Goal: Task Accomplishment & Management: Use online tool/utility

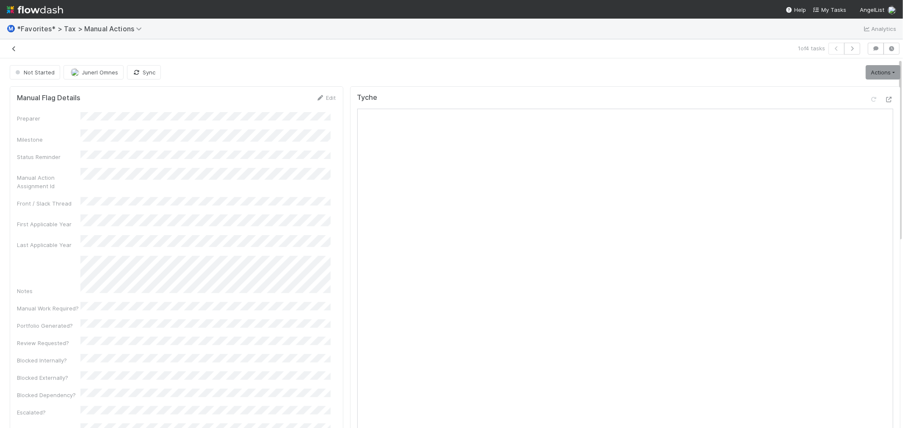
drag, startPoint x: 0, startPoint y: 0, endPoint x: 11, endPoint y: 50, distance: 50.7
click at [11, 50] on icon at bounding box center [14, 49] width 8 height 6
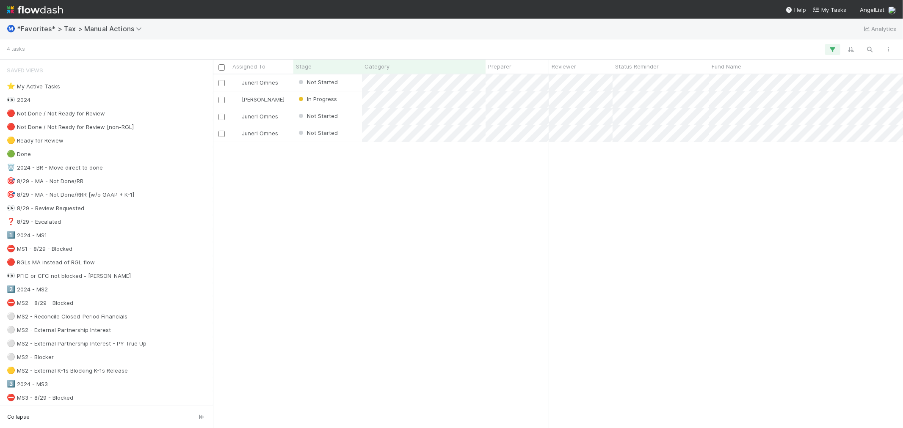
scroll to position [346, 683]
click at [349, 80] on div "Not Started" at bounding box center [327, 83] width 69 height 17
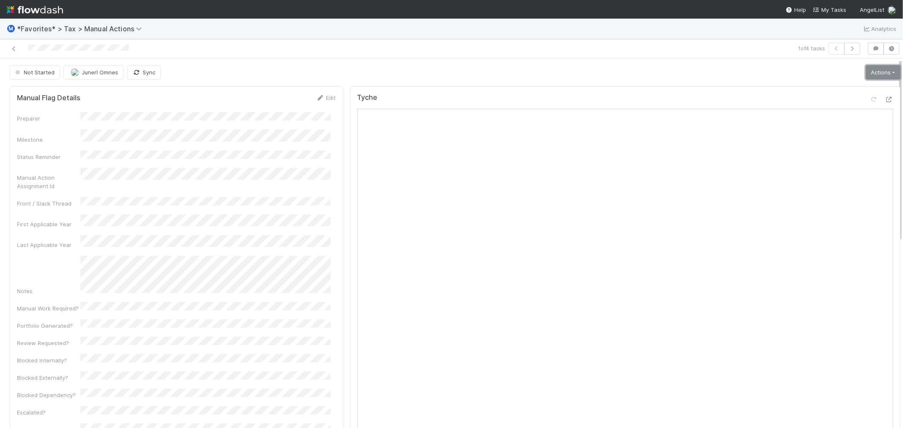
click at [866, 70] on link "Actions" at bounding box center [883, 72] width 35 height 14
click at [843, 89] on button "Start" at bounding box center [863, 90] width 78 height 12
click at [85, 70] on span "[PERSON_NAME]" at bounding box center [102, 72] width 43 height 7
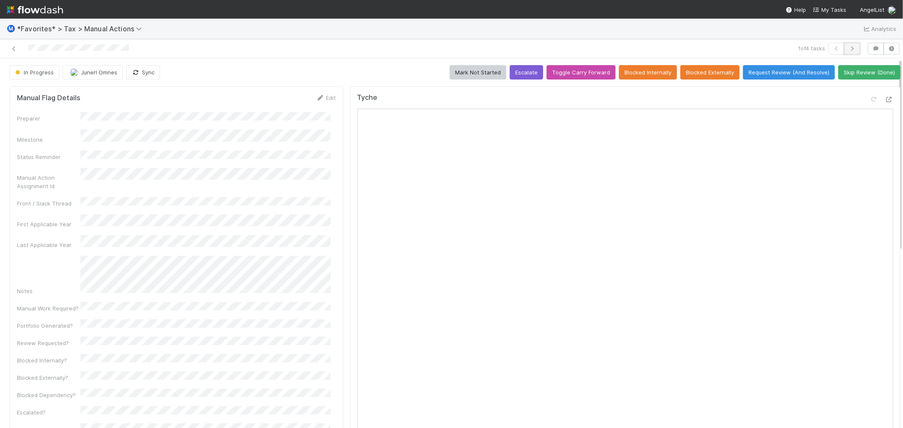
click at [844, 44] on button "button" at bounding box center [852, 49] width 16 height 12
click at [93, 69] on span "[PERSON_NAME]" at bounding box center [102, 72] width 43 height 7
click at [829, 53] on button "button" at bounding box center [837, 49] width 16 height 12
click at [365, 66] on div "In Progress Junerl Omnes Sync Mark Not Started Escalate Toggle Carry Forward Bl…" at bounding box center [455, 72] width 891 height 14
click at [885, 100] on icon at bounding box center [889, 100] width 8 height 6
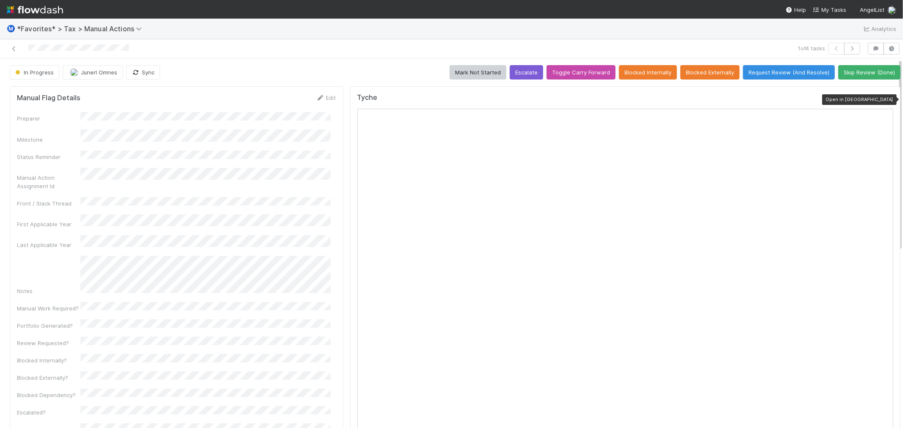
click at [885, 102] on icon at bounding box center [889, 100] width 8 height 6
click at [849, 51] on button "button" at bounding box center [852, 49] width 16 height 12
click at [337, 57] on div "2 of 4 tasks" at bounding box center [451, 48] width 903 height 19
drag, startPoint x: 880, startPoint y: 99, endPoint x: 875, endPoint y: 98, distance: 5.2
click at [878, 99] on div "Tyche" at bounding box center [625, 313] width 550 height 455
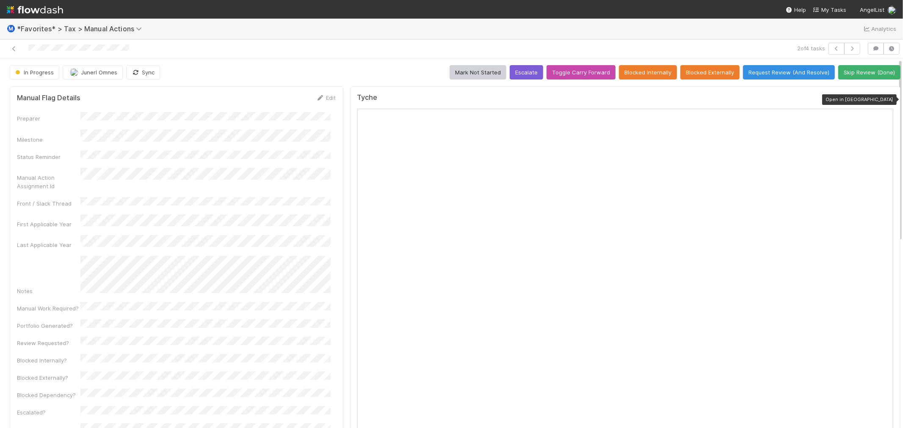
click at [885, 98] on icon at bounding box center [889, 100] width 8 height 6
click at [354, 50] on div at bounding box center [219, 49] width 432 height 12
click at [340, 51] on div at bounding box center [219, 49] width 432 height 12
click at [849, 49] on icon "button" at bounding box center [852, 48] width 8 height 5
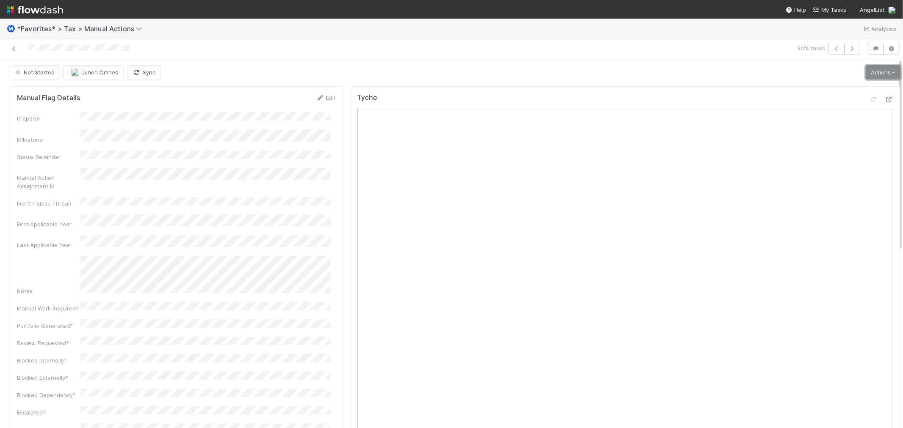
click at [871, 75] on link "Actions" at bounding box center [883, 72] width 35 height 14
click at [851, 88] on button "Start" at bounding box center [863, 90] width 78 height 12
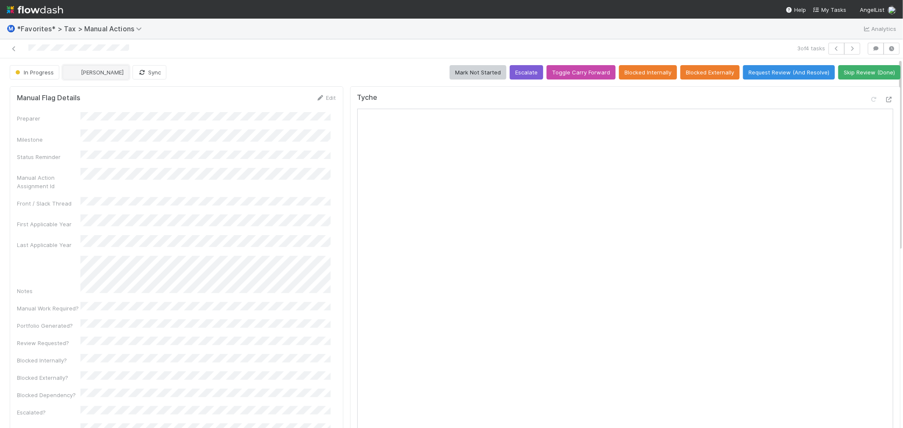
click at [81, 72] on span "[PERSON_NAME]" at bounding box center [102, 72] width 43 height 7
click at [337, 77] on div "In Progress Junerl Omnes Sync Mark Not Started Escalate Toggle Carry Forward Bl…" at bounding box center [455, 72] width 891 height 14
click at [885, 98] on icon at bounding box center [889, 100] width 8 height 6
click at [404, 70] on div "In Progress Junerl Omnes Sync Mark Not Started Escalate Toggle Carry Forward Bl…" at bounding box center [455, 72] width 891 height 14
